Goal: Use online tool/utility: Use online tool/utility

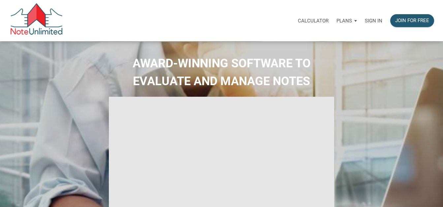
select select
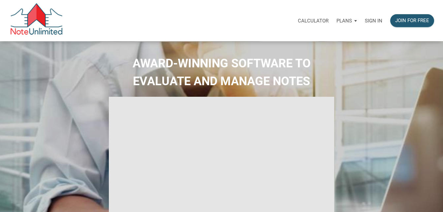
type input "Introduction to new features"
select select
click at [375, 20] on p "Sign in" at bounding box center [373, 21] width 17 height 6
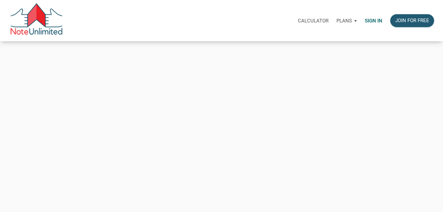
type input "[EMAIL_ADDRESS][DOMAIN_NAME]"
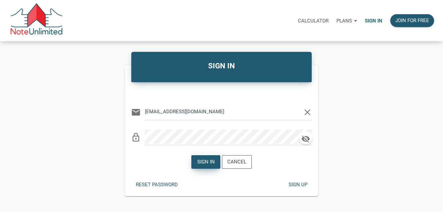
click at [206, 164] on div "Sign in" at bounding box center [205, 162] width 17 height 8
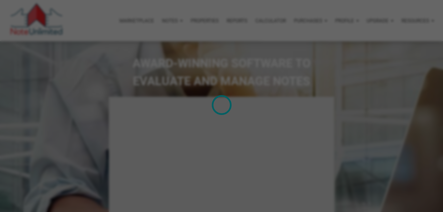
type input "Introduction to new features"
select select
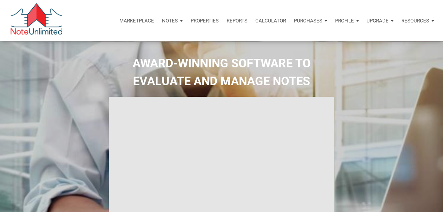
click at [271, 22] on p "Calculator" at bounding box center [270, 21] width 31 height 6
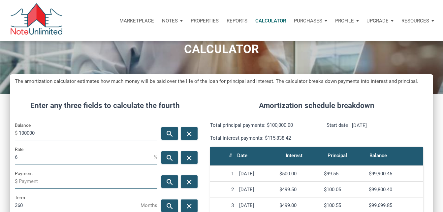
scroll to position [66, 0]
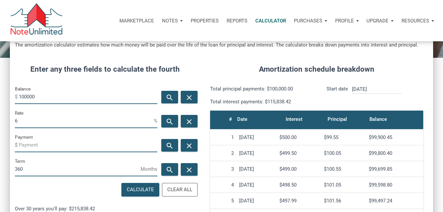
drag, startPoint x: 38, startPoint y: 98, endPoint x: 19, endPoint y: 101, distance: 18.4
click at [19, 101] on input "100000" at bounding box center [88, 96] width 139 height 15
type input "40000"
click at [33, 118] on input "6" at bounding box center [84, 120] width 139 height 15
type input "8"
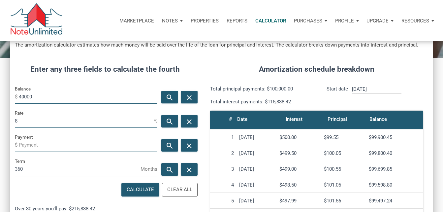
drag, startPoint x: 39, startPoint y: 170, endPoint x: -1, endPoint y: 159, distance: 41.3
click at [0, 146] on html "Marketplace Notes Dashboard Transactions Properties Reports Calculator Purchase…" at bounding box center [221, 40] width 443 height 212
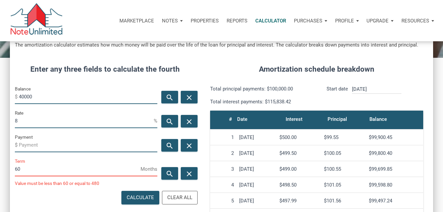
scroll to position [311, 423]
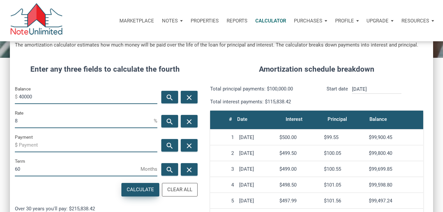
type input "60"
click at [138, 188] on div "Calculate" at bounding box center [140, 190] width 27 height 8
type input "-811.06"
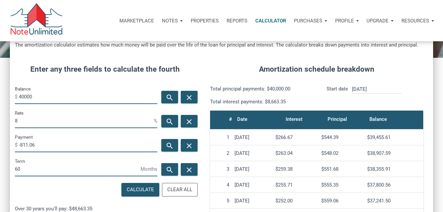
drag, startPoint x: 21, startPoint y: 97, endPoint x: 17, endPoint y: 97, distance: 4.0
click at [17, 97] on div "Balance $ 40000" at bounding box center [86, 94] width 143 height 19
drag, startPoint x: 24, startPoint y: 98, endPoint x: 16, endPoint y: 96, distance: 8.4
click at [16, 96] on div "Balance $ 40000" at bounding box center [86, 94] width 143 height 19
type input "35000"
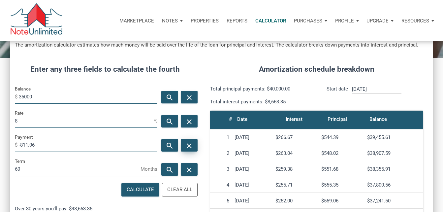
click at [187, 146] on icon "close" at bounding box center [189, 145] width 8 height 8
click at [146, 189] on div "Calculate" at bounding box center [140, 190] width 27 height 8
type input "-709.67"
click at [27, 97] on input "35000" at bounding box center [88, 96] width 139 height 15
type input "30000"
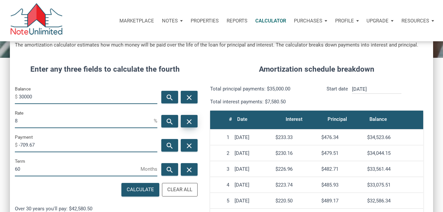
click at [188, 122] on icon "close" at bounding box center [189, 121] width 8 height 8
click at [61, 124] on input "Rate" at bounding box center [84, 120] width 139 height 15
type input "6"
type input "8"
click at [195, 145] on div "close" at bounding box center [189, 145] width 17 height 13
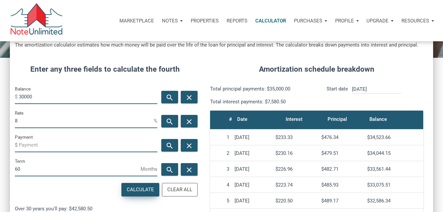
click at [150, 191] on div "Calculate" at bounding box center [140, 190] width 27 height 8
type input "-608.29"
